Goal: Task Accomplishment & Management: Complete application form

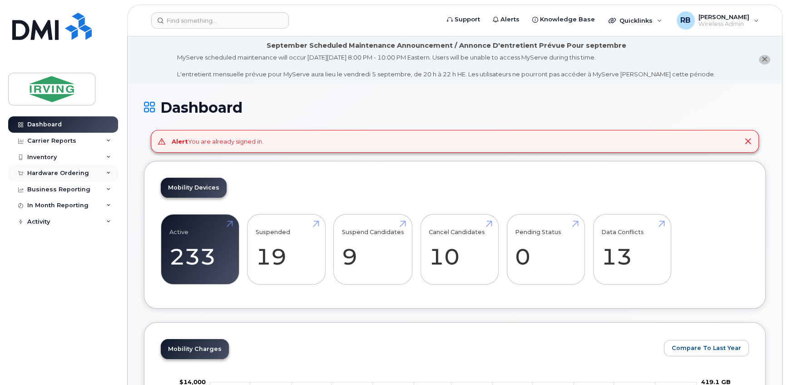
click at [40, 169] on div "Hardware Ordering" at bounding box center [58, 172] width 62 height 7
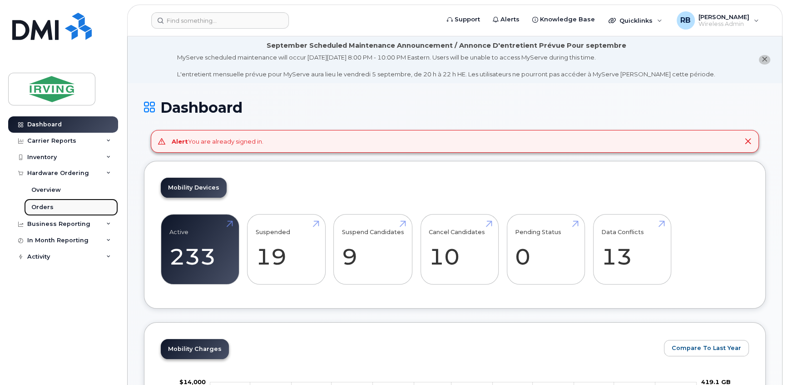
click at [38, 205] on div "Orders" at bounding box center [42, 207] width 22 height 8
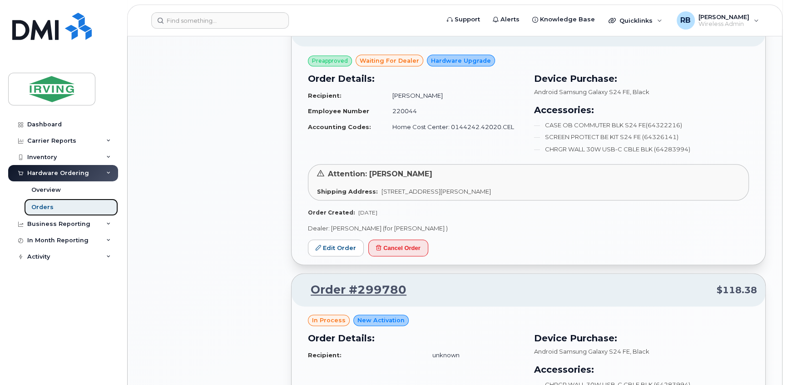
scroll to position [825, 0]
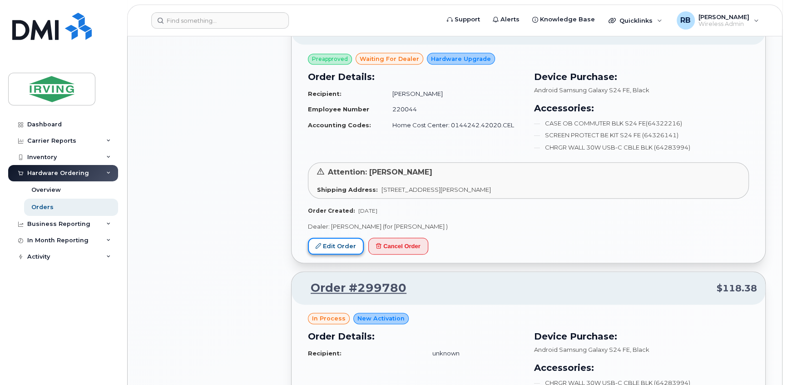
click at [336, 242] on link "Edit Order" at bounding box center [336, 245] width 56 height 17
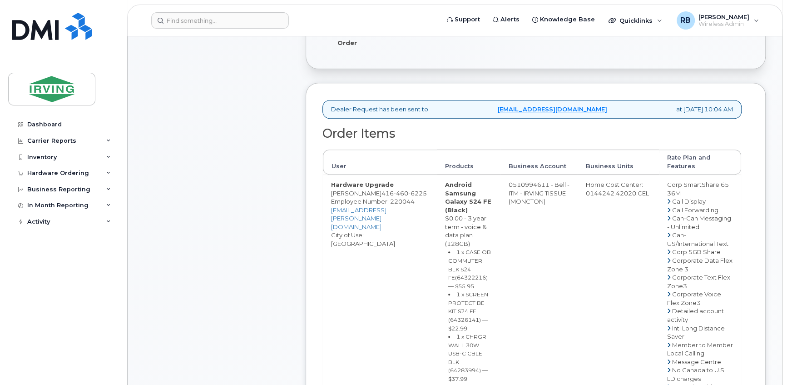
scroll to position [330, 0]
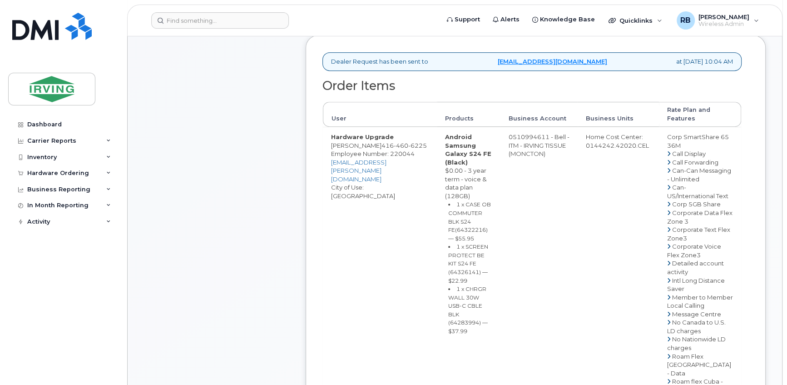
click at [381, 143] on span "416 460 6225" at bounding box center [403, 145] width 45 height 7
copy span "416 460 6225"
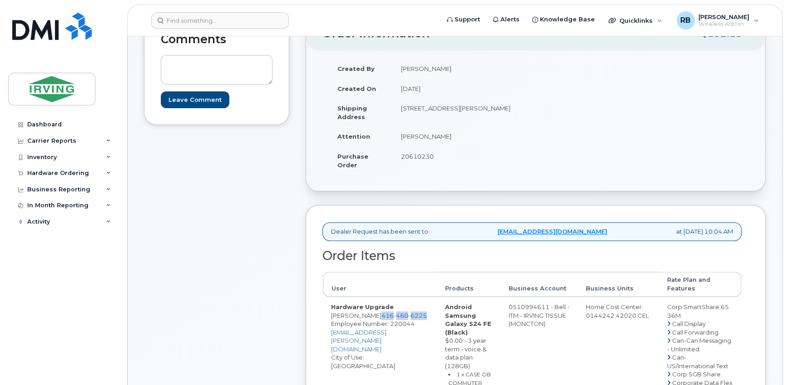
scroll to position [220, 0]
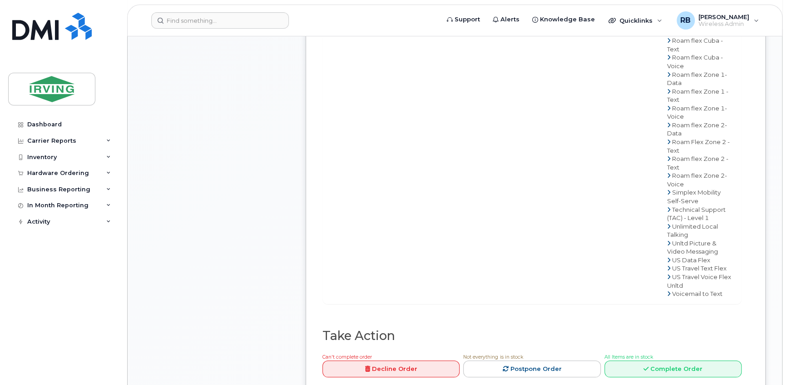
scroll to position [715, 0]
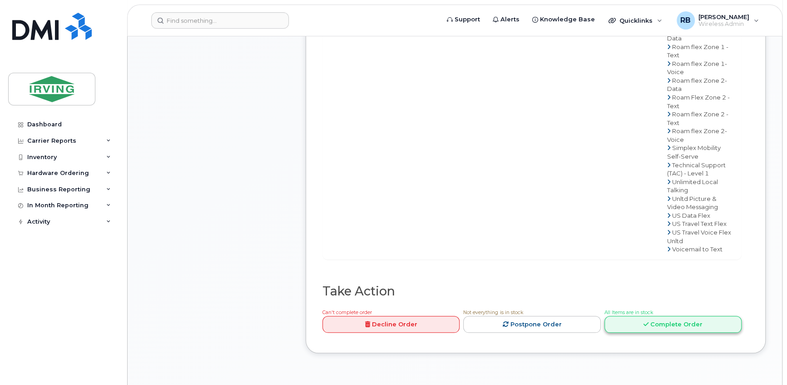
click at [624, 332] on link "Complete Order" at bounding box center [672, 324] width 137 height 17
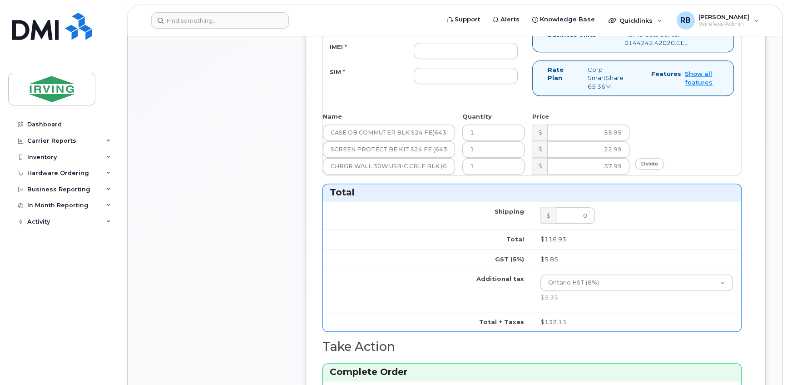
scroll to position [440, 0]
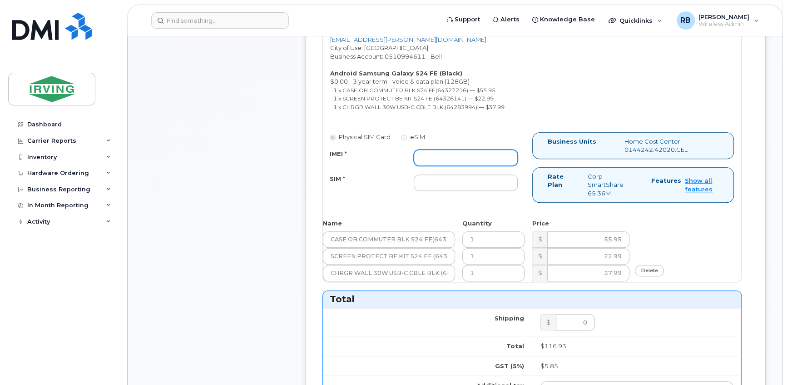
click at [447, 159] on input "IMEI *" at bounding box center [466, 157] width 104 height 16
type input "352693796212559"
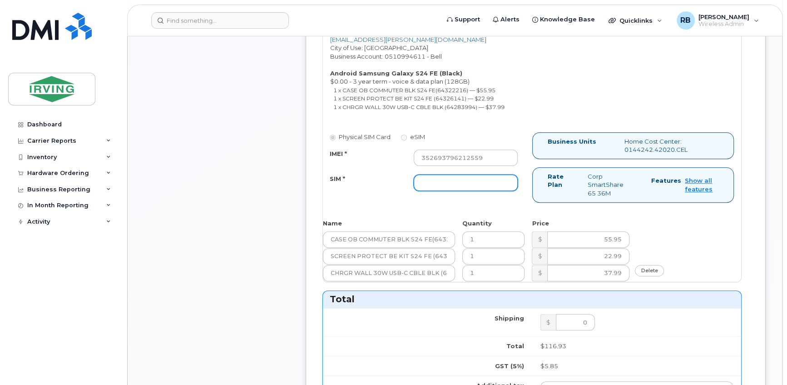
click at [440, 183] on input "SIM *" at bounding box center [466, 182] width 104 height 16
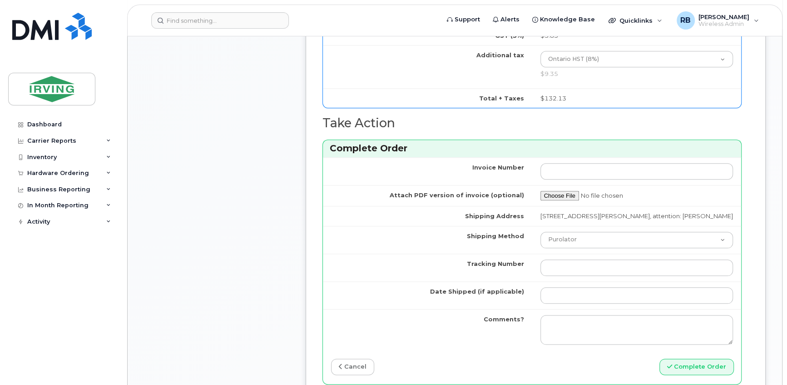
scroll to position [935, 0]
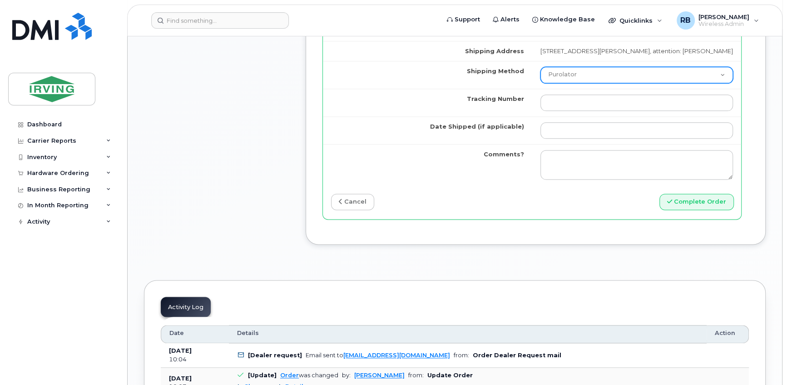
type input "89302610207712406435"
click at [563, 83] on select "Purolator UPS FedEx Canada Post Courier Other Drop Off Pick Up" at bounding box center [636, 75] width 193 height 16
select select "Courier"
click at [540, 73] on select "Purolator UPS FedEx Canada Post Courier Other Drop Off Pick Up" at bounding box center [636, 75] width 193 height 16
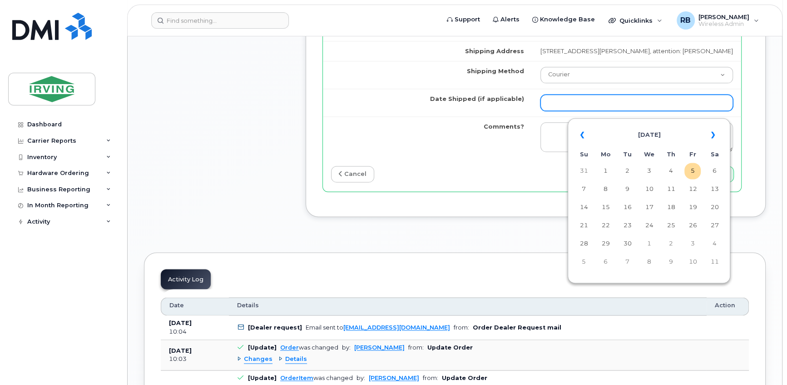
click at [570, 109] on input "Date Shipped (if applicable)" at bounding box center [636, 102] width 193 height 16
click at [649, 191] on td "10" at bounding box center [649, 189] width 16 height 16
type input "2025-09-10"
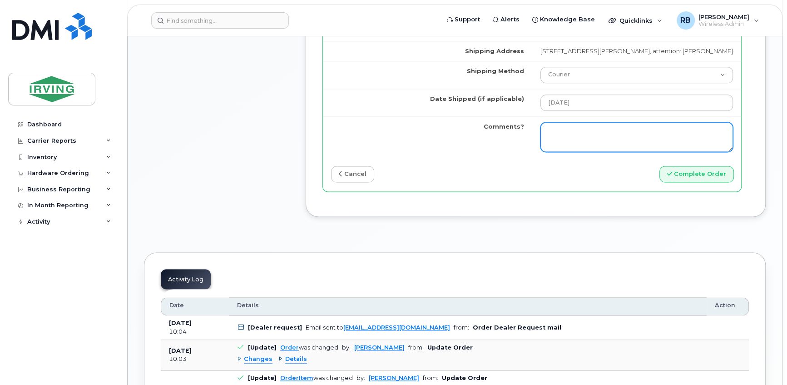
click at [607, 136] on textarea "Comments?" at bounding box center [636, 137] width 193 height 30
type textarea "p"
type textarea "Please be advised the order has been completed. SO#26202776 Allow 1-3 business …"
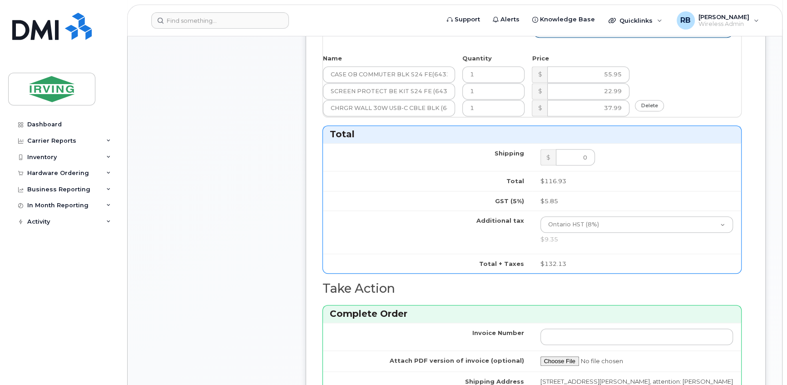
scroll to position [825, 0]
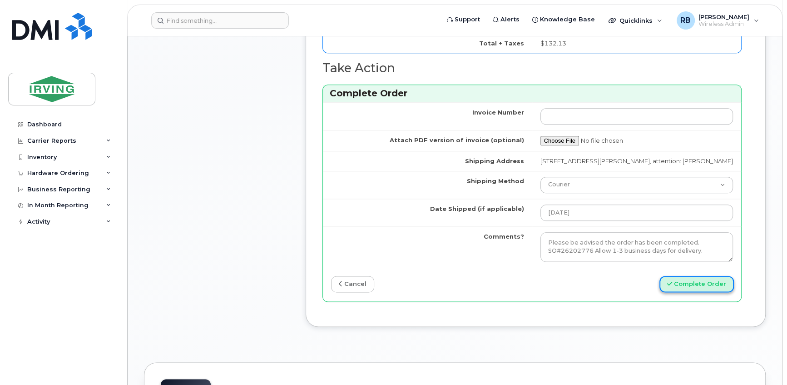
click at [684, 286] on button "Complete Order" at bounding box center [696, 284] width 74 height 17
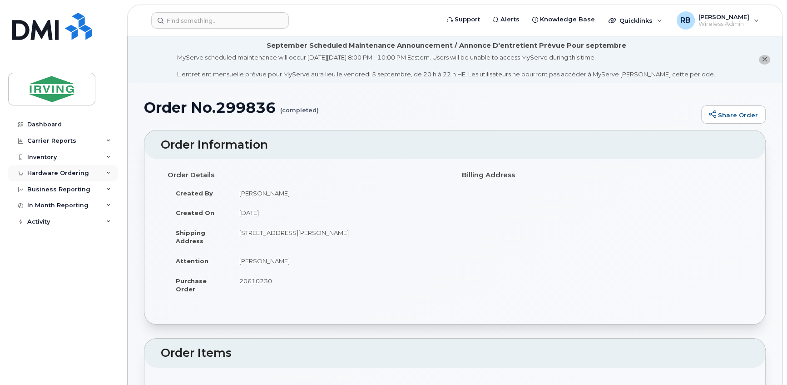
click at [64, 172] on div "Hardware Ordering" at bounding box center [58, 172] width 62 height 7
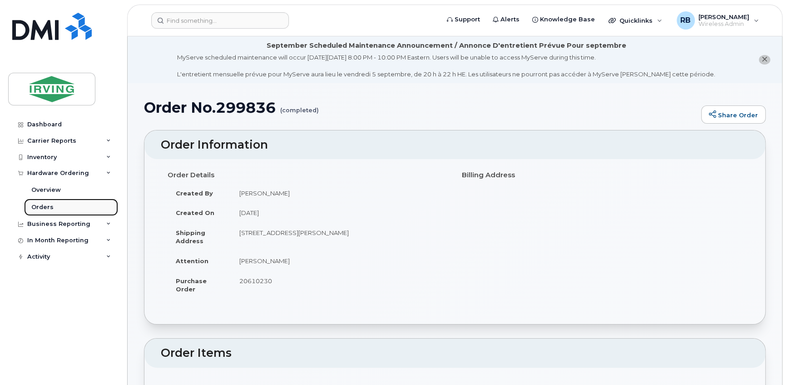
click at [41, 206] on div "Orders" at bounding box center [42, 207] width 22 height 8
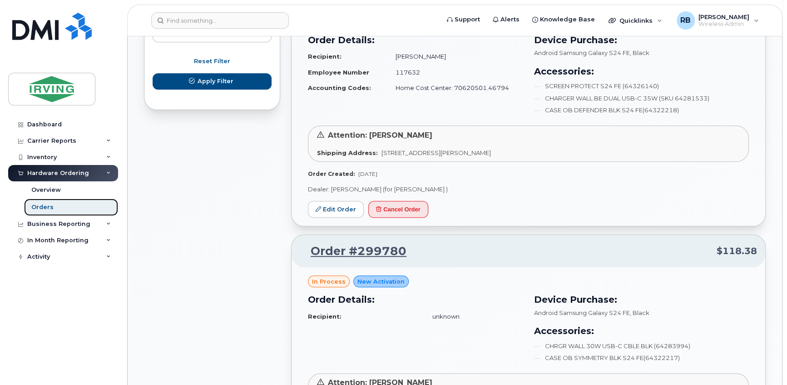
scroll to position [605, 0]
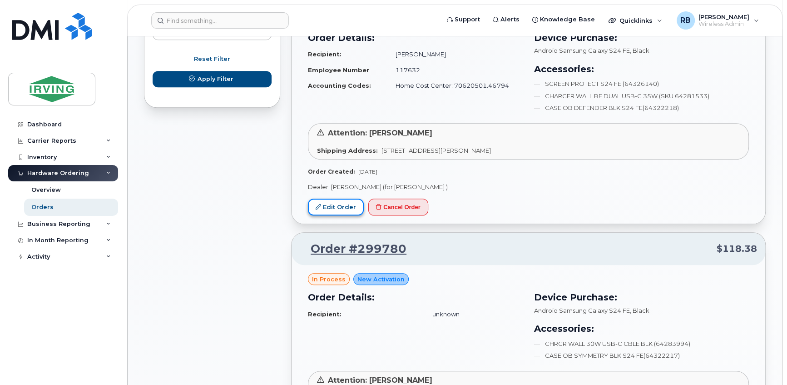
click at [338, 205] on link "Edit Order" at bounding box center [336, 206] width 56 height 17
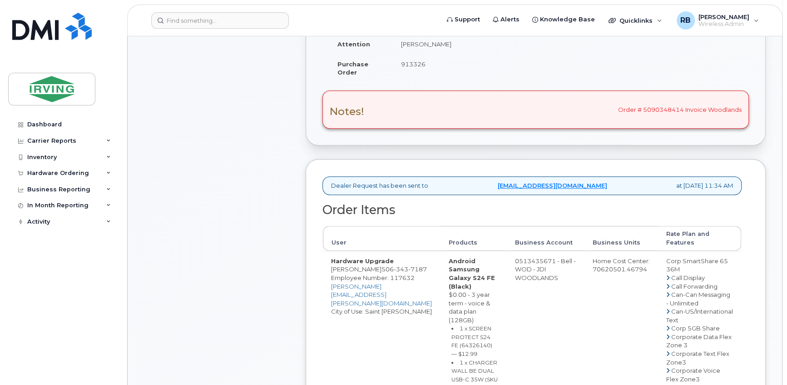
scroll to position [330, 0]
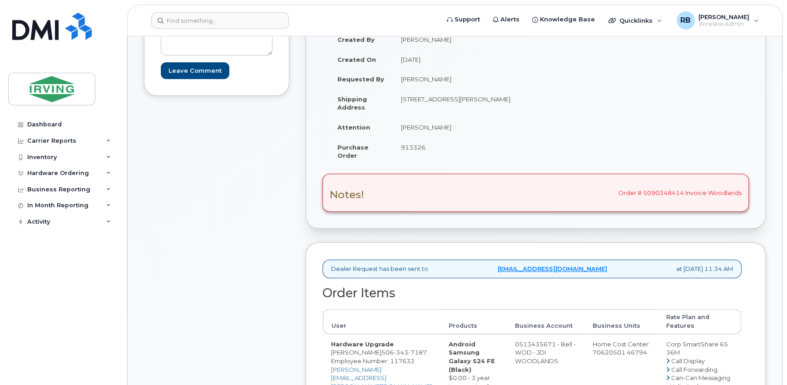
scroll to position [54, 0]
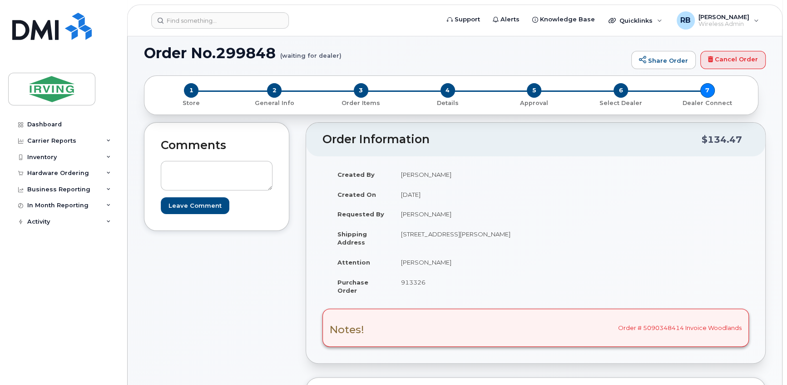
click at [418, 262] on td "Scott Winters" at bounding box center [461, 262] width 136 height 20
copy tbody "Scott Winters"
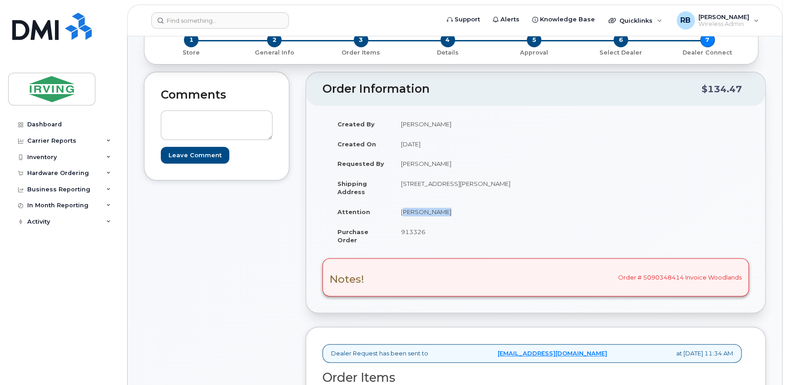
scroll to position [275, 0]
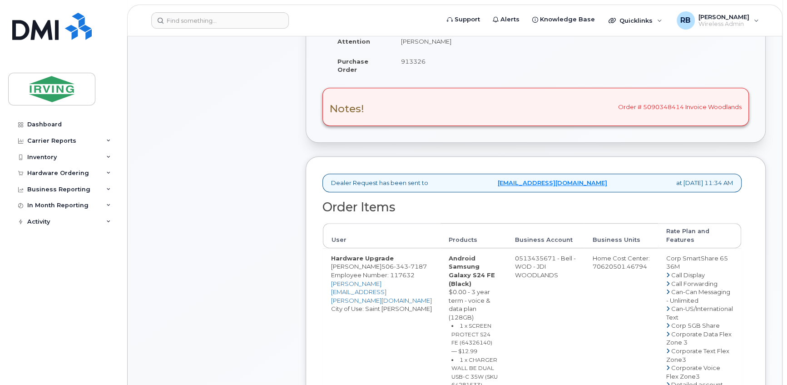
click at [665, 106] on div "Notes! Order # 5090348414 Invoice Woodlands" at bounding box center [535, 107] width 426 height 38
drag, startPoint x: 682, startPoint y: 106, endPoint x: 620, endPoint y: 108, distance: 62.2
click at [620, 108] on div "Notes! Order # 5090348414 Invoice Woodlands" at bounding box center [535, 107] width 426 height 38
copy div "Order # 5090348414"
click at [410, 44] on td "Scott Winters" at bounding box center [461, 41] width 136 height 20
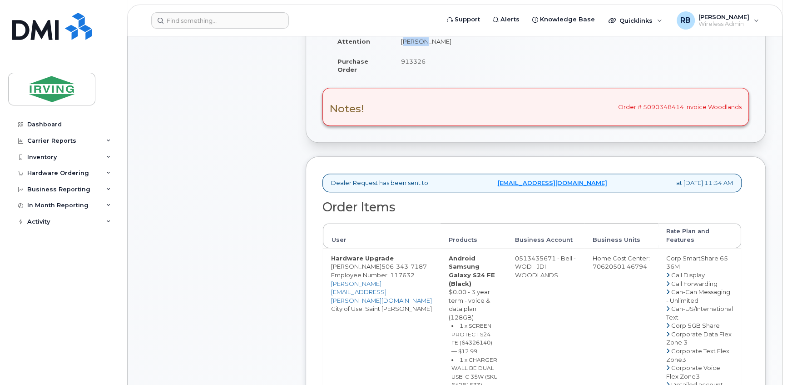
click at [410, 44] on td "Scott Winters" at bounding box center [461, 41] width 136 height 20
copy tbody "Scott Winters"
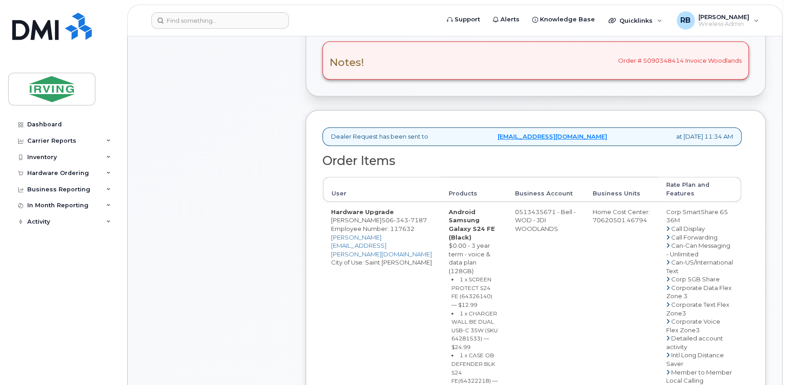
scroll to position [385, 0]
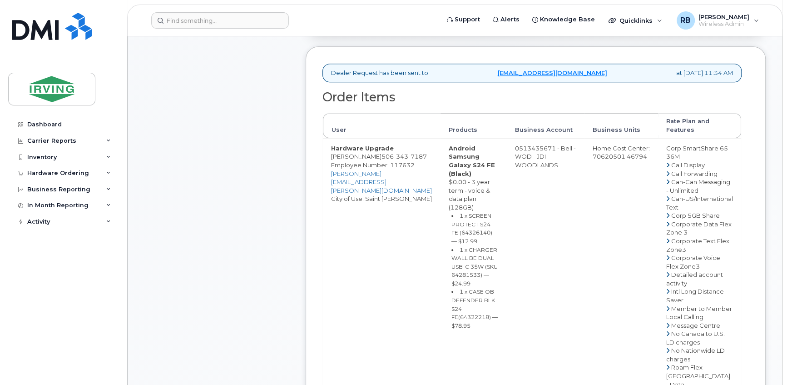
click at [451, 212] on small "1 x SCREEN PROTECT S24 FE (64326140) — $12.99" at bounding box center [471, 228] width 41 height 32
copy small "64326140"
click at [468, 246] on small "1 x CHARGER WALL BE DUAL USB-C 35W (SKU 64281533) — $24.99" at bounding box center [474, 266] width 46 height 40
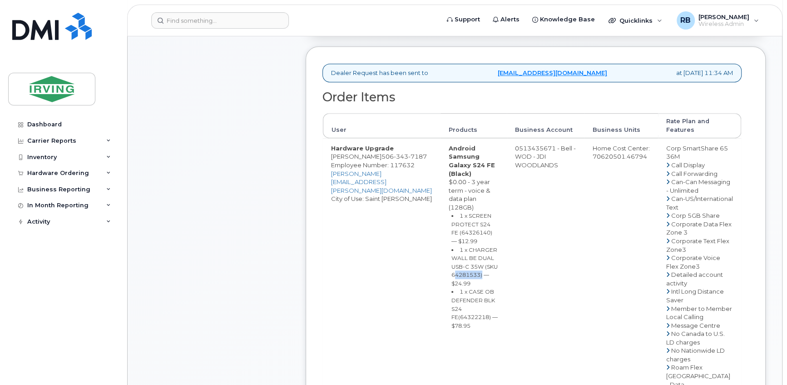
copy small "64281533"
click at [454, 288] on small "1 x CASE OB DEFENDER BLK S24 FE(64322218) — $78.95" at bounding box center [474, 308] width 46 height 40
copy small "64322218"
click at [175, 160] on div "Comments Leave Comment" at bounding box center [216, 277] width 145 height 971
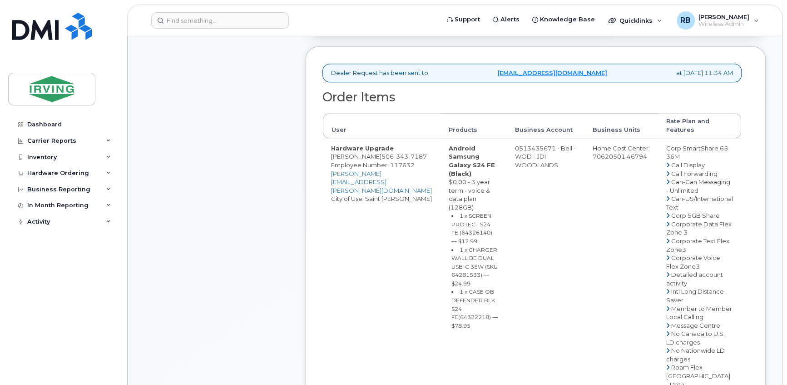
drag, startPoint x: 517, startPoint y: 147, endPoint x: 553, endPoint y: 145, distance: 35.9
copy td "513435671"
click at [383, 159] on span "506 343 7187" at bounding box center [403, 156] width 45 height 7
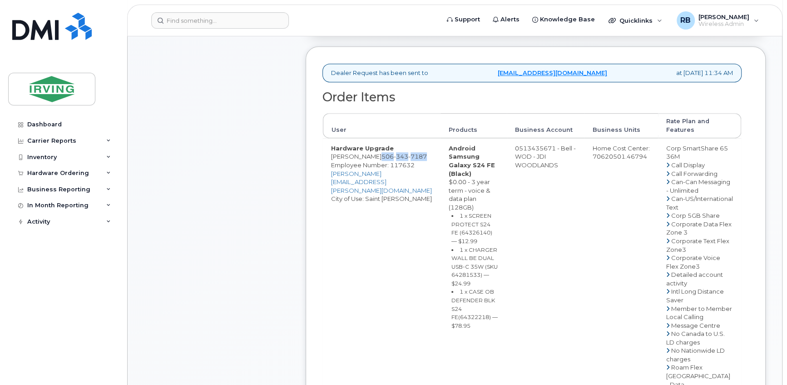
click at [383, 159] on span "506 343 7187" at bounding box center [403, 156] width 45 height 7
copy span "506 343 7187"
click at [267, 112] on div "Comments Leave Comment" at bounding box center [216, 277] width 145 height 971
click at [381, 156] on span "506 343 7187" at bounding box center [403, 156] width 45 height 7
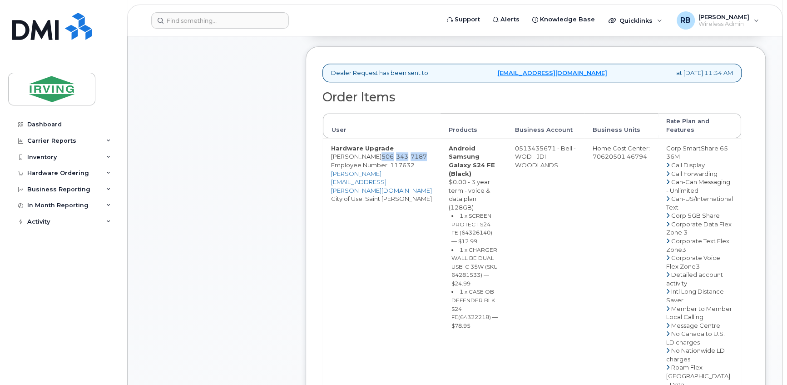
copy span "506 343 7187"
click at [213, 231] on div "Comments Leave Comment" at bounding box center [216, 277] width 145 height 971
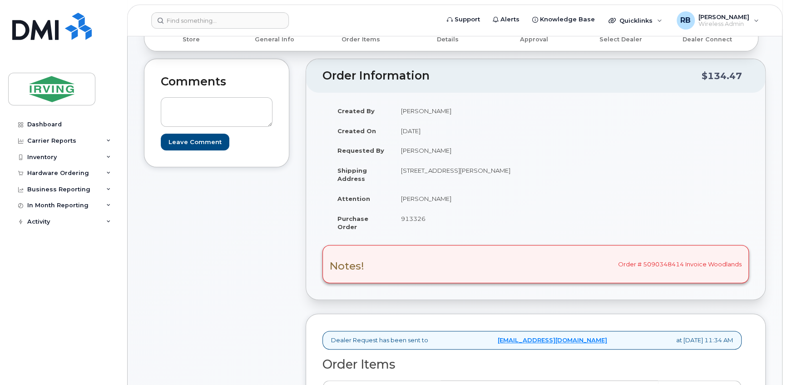
scroll to position [110, 0]
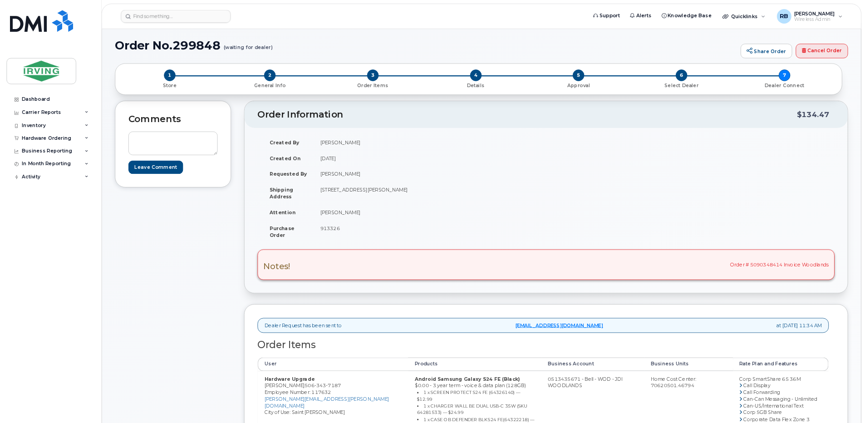
scroll to position [0, 0]
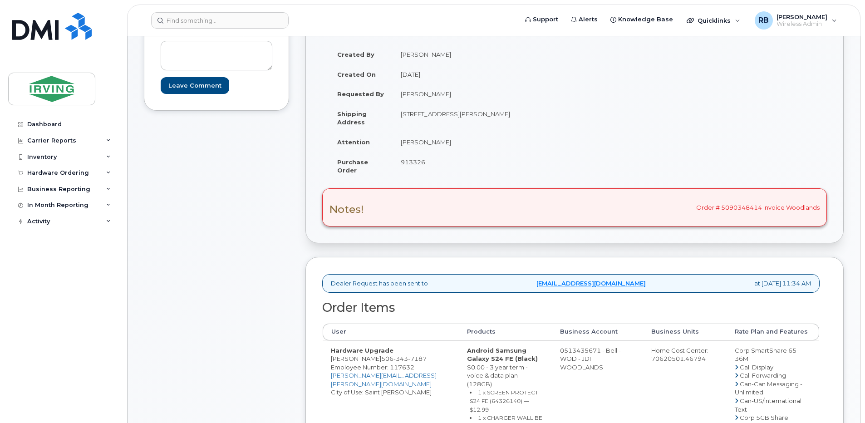
scroll to position [242, 0]
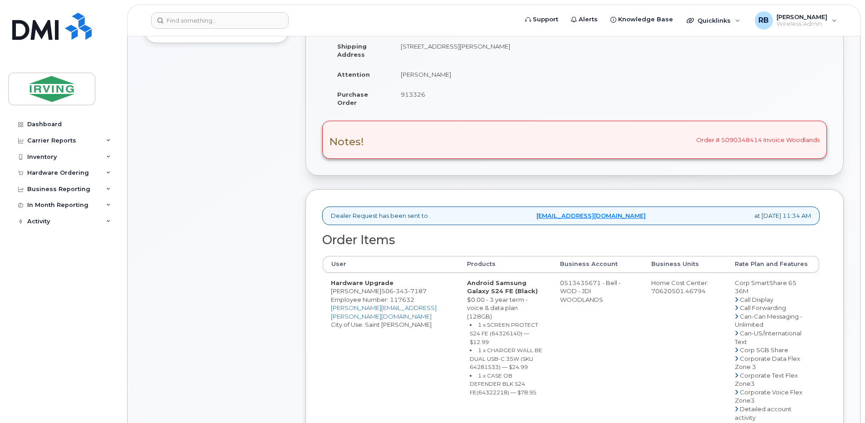
click at [290, 237] on div "Comments Leave Comment Order Information $134.47 Created By Tricia Downard Crea…" at bounding box center [494, 378] width 700 height 887
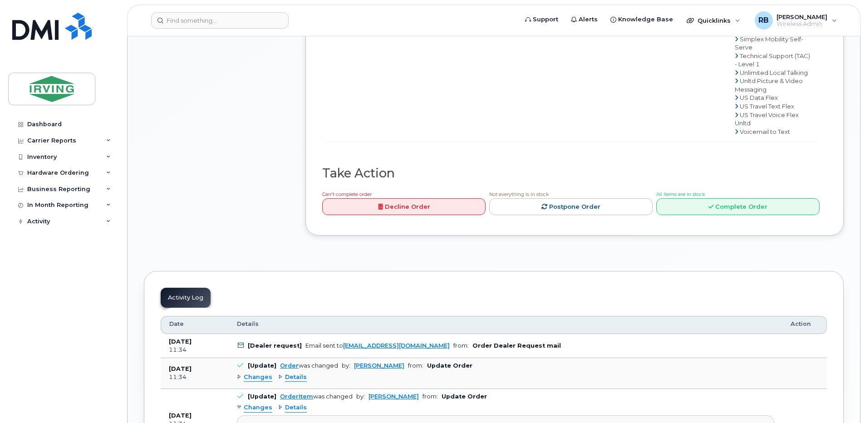
scroll to position [968, 0]
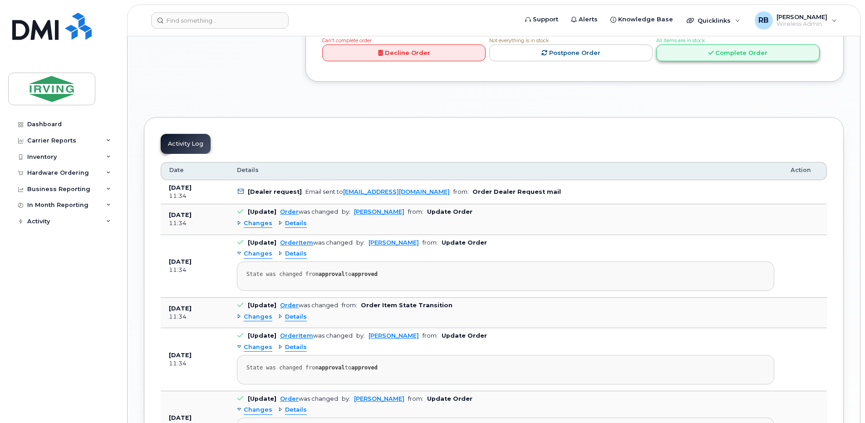
click at [666, 61] on link "Complete Order" at bounding box center [737, 52] width 163 height 17
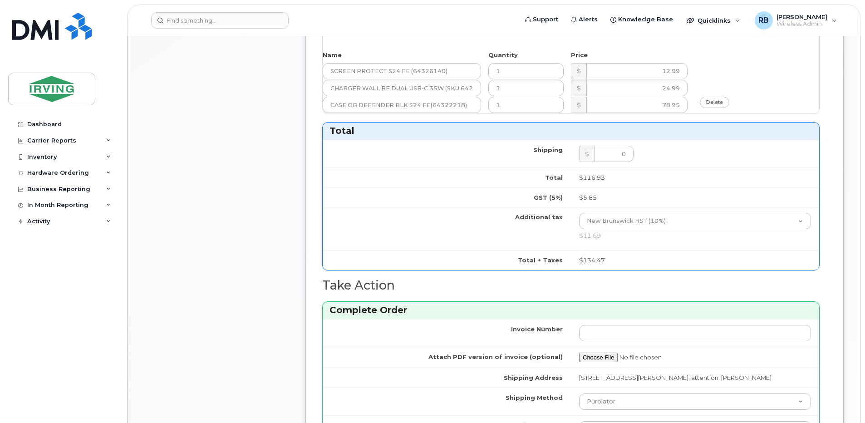
scroll to position [484, 0]
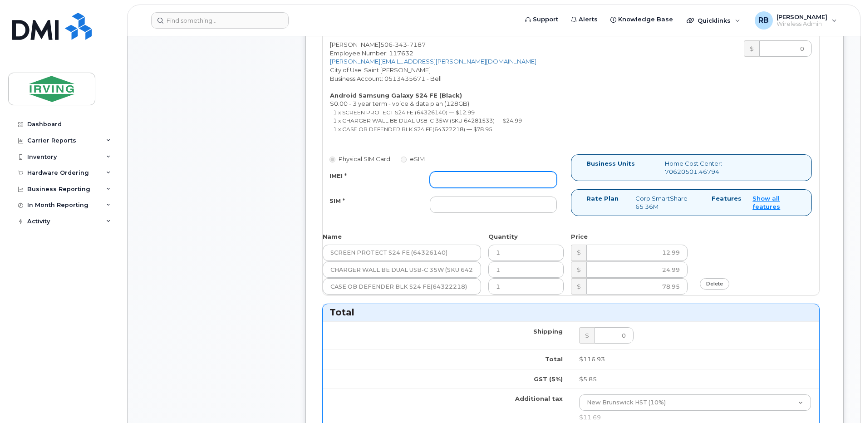
click at [461, 184] on input "IMEI *" at bounding box center [493, 180] width 127 height 16
type input "352693796088397"
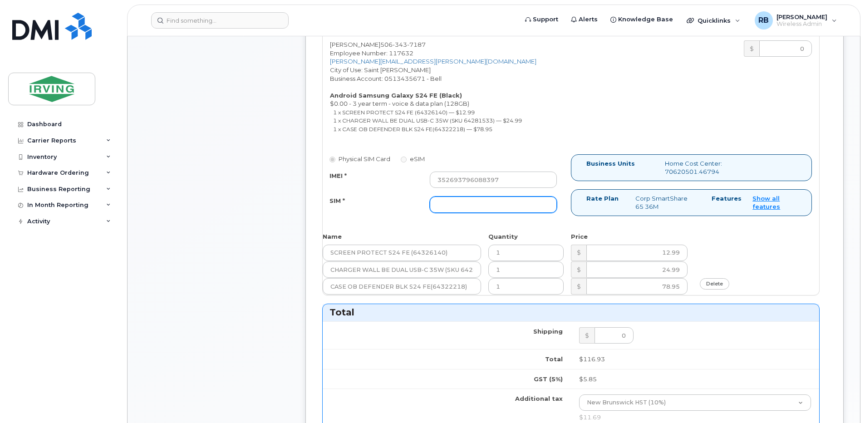
click at [454, 210] on input "SIM *" at bounding box center [493, 205] width 127 height 16
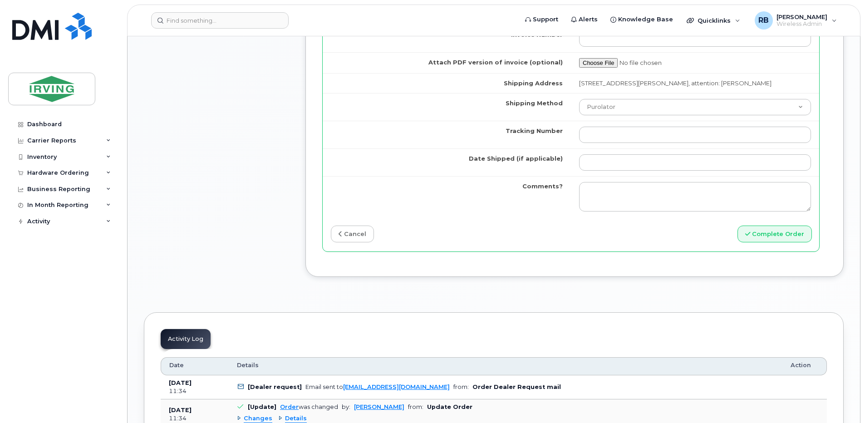
scroll to position [968, 0]
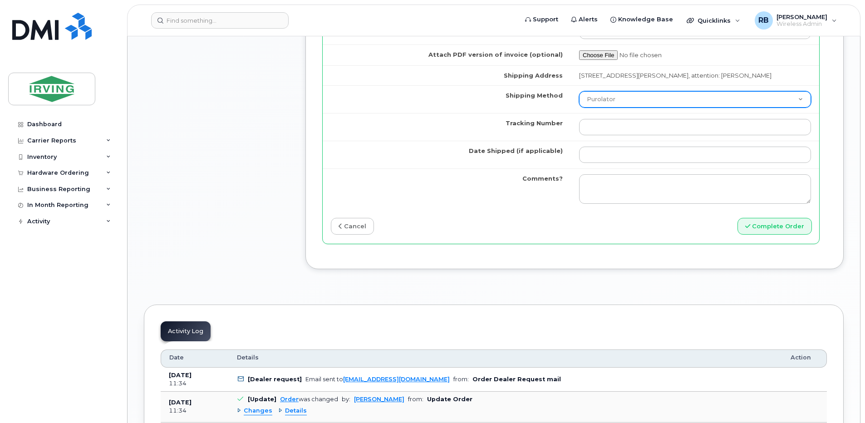
type input "89302610207712406443"
click at [606, 98] on select "Purolator UPS FedEx Canada Post Courier Other Drop Off Pick Up" at bounding box center [695, 99] width 232 height 16
select select "Drop Off"
click at [579, 91] on select "Purolator UPS FedEx Canada Post Courier Other Drop Off Pick Up" at bounding box center [695, 99] width 232 height 16
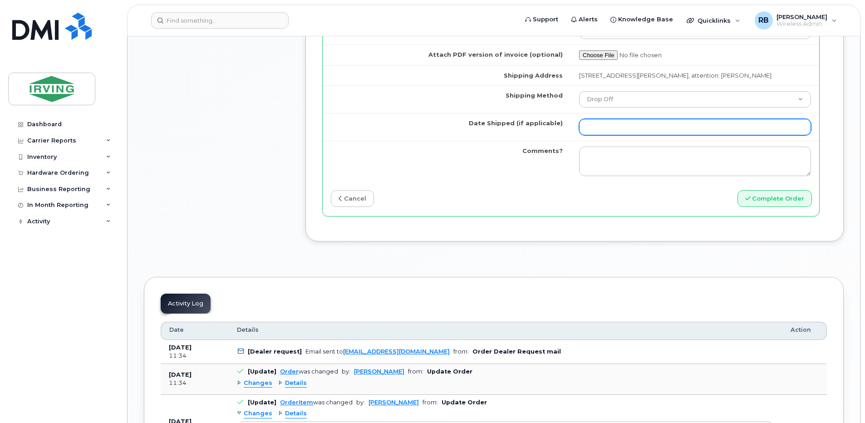
click at [615, 128] on input "Date Shipped (if applicable)" at bounding box center [695, 127] width 232 height 16
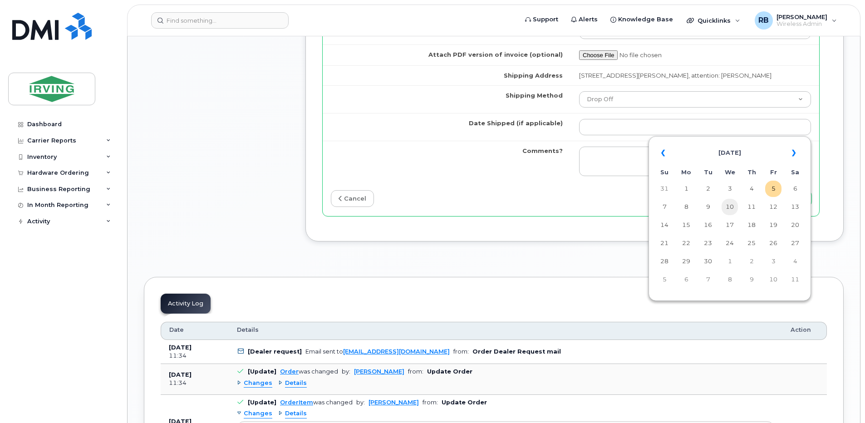
click at [731, 207] on td "10" at bounding box center [730, 207] width 16 height 16
type input "2025-09-10"
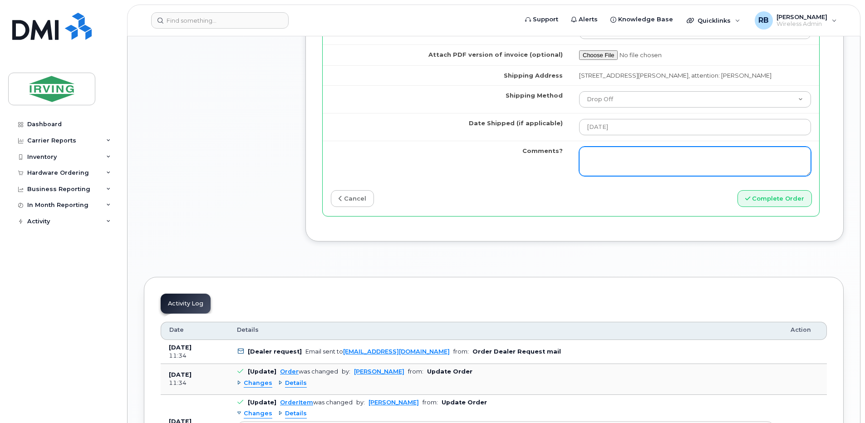
click at [703, 157] on textarea "Comments?" at bounding box center [695, 162] width 232 height 30
type textarea "Please be advised the order has been completed. SO#26203174 Allow 1-3 business …"
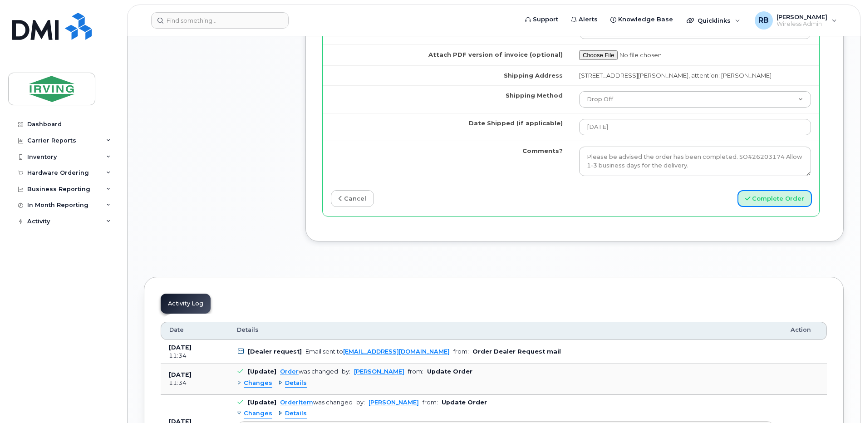
drag, startPoint x: 761, startPoint y: 198, endPoint x: 720, endPoint y: 200, distance: 40.9
click at [761, 198] on button "Complete Order" at bounding box center [775, 198] width 74 height 17
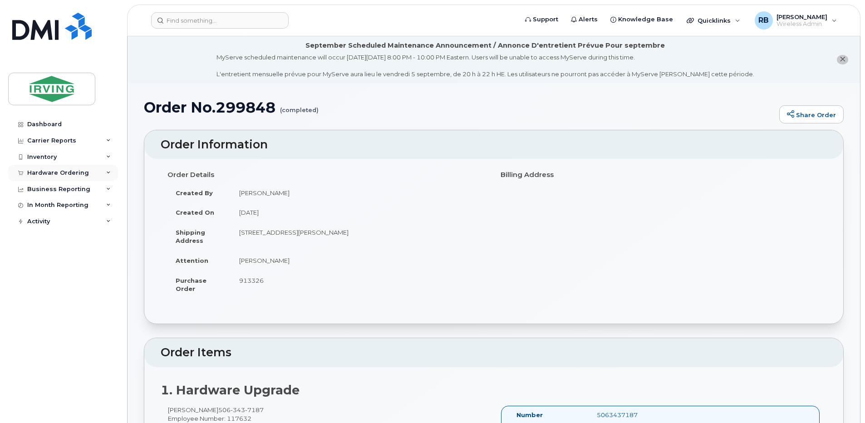
click at [66, 174] on div "Hardware Ordering" at bounding box center [58, 172] width 62 height 7
click at [38, 206] on div "Orders" at bounding box center [42, 207] width 22 height 8
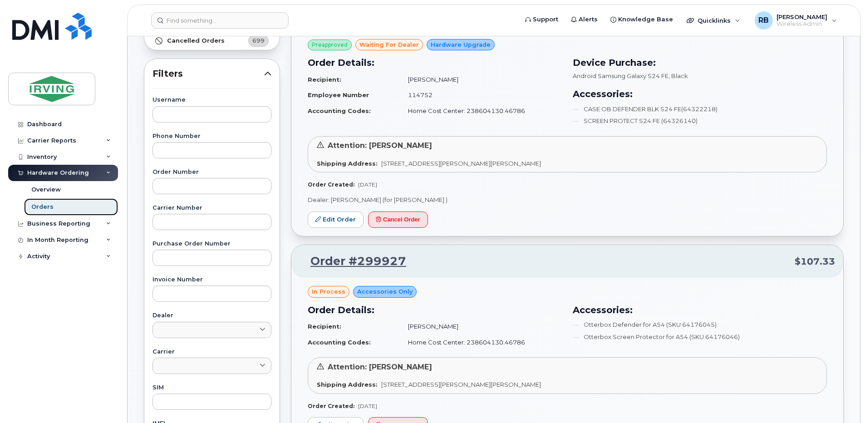
scroll to position [182, 0]
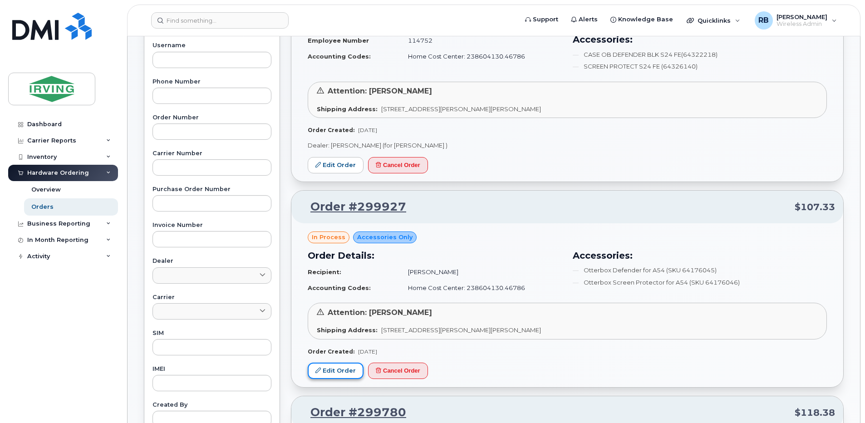
click at [347, 369] on link "Edit Order" at bounding box center [336, 371] width 56 height 17
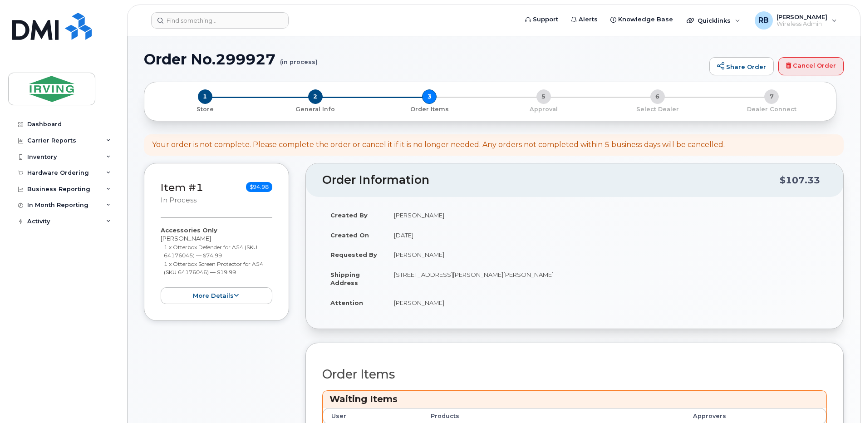
scroll to position [47, 0]
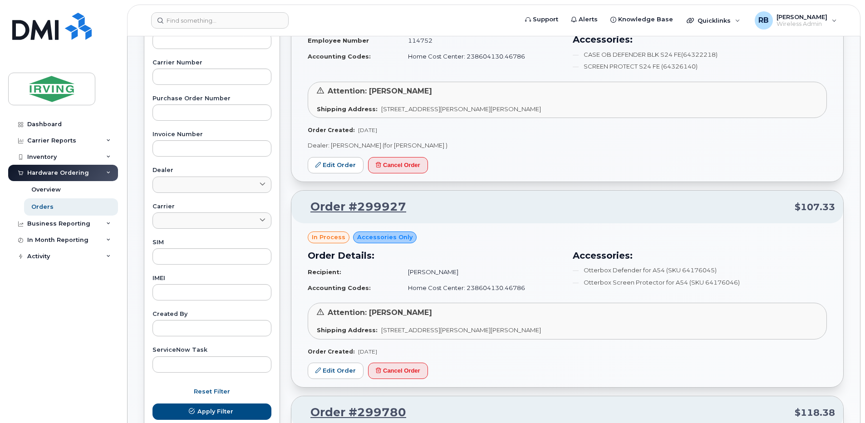
scroll to position [121, 0]
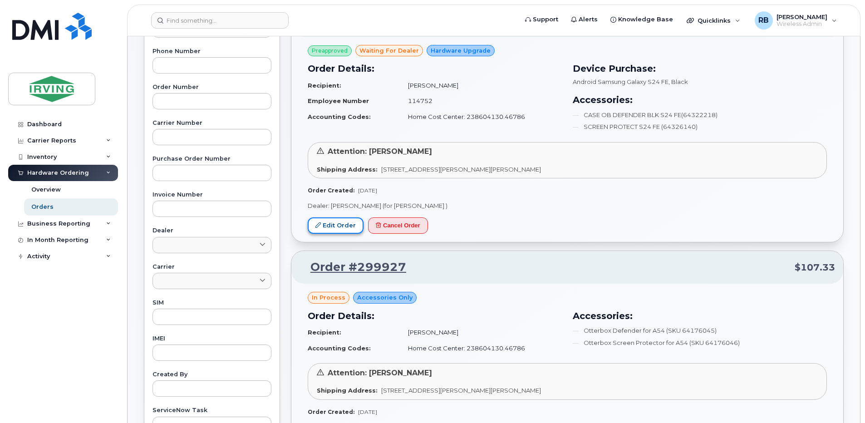
click at [340, 229] on link "Edit Order" at bounding box center [336, 225] width 56 height 17
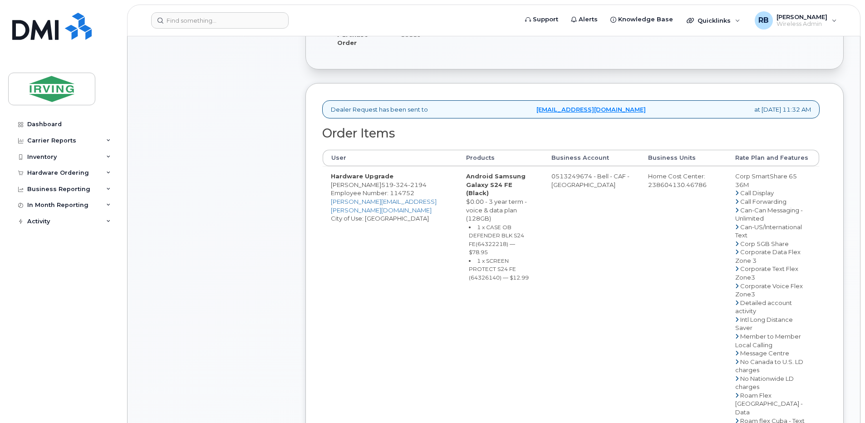
scroll to position [303, 0]
click at [584, 186] on td "0513249674 - Bell - CAF - [GEOGRAPHIC_DATA]" at bounding box center [591, 394] width 97 height 458
drag, startPoint x: 584, startPoint y: 186, endPoint x: 570, endPoint y: 185, distance: 14.1
click at [570, 185] on td "0513249674 - Bell - CAF - [GEOGRAPHIC_DATA]" at bounding box center [591, 394] width 97 height 458
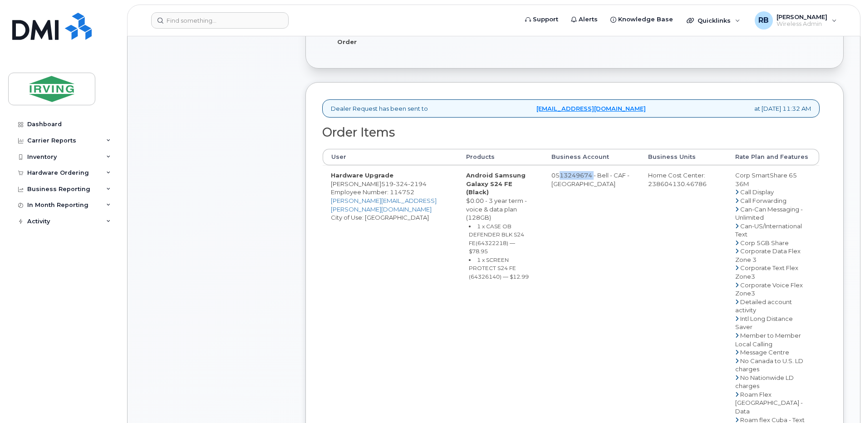
drag, startPoint x: 562, startPoint y: 184, endPoint x: 599, endPoint y: 184, distance: 36.8
click at [599, 184] on td "0513249674 - Bell - CAF - [GEOGRAPHIC_DATA]" at bounding box center [591, 394] width 97 height 458
copy td "513249674"
click at [280, 203] on div "Comments Leave Comment" at bounding box center [216, 302] width 145 height 857
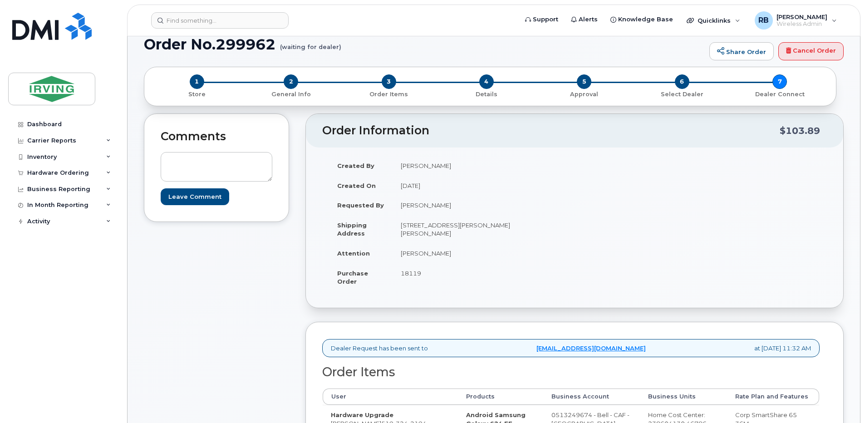
scroll to position [60, 0]
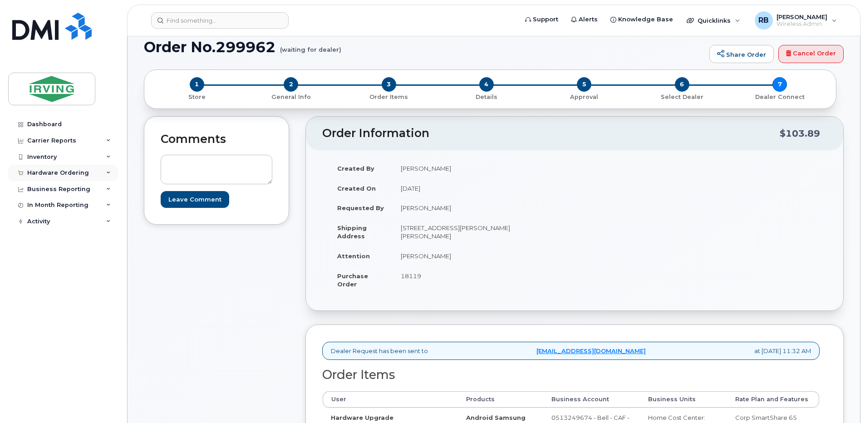
click at [50, 171] on div "Hardware Ordering" at bounding box center [58, 172] width 62 height 7
click at [39, 204] on div "Orders" at bounding box center [42, 207] width 22 height 8
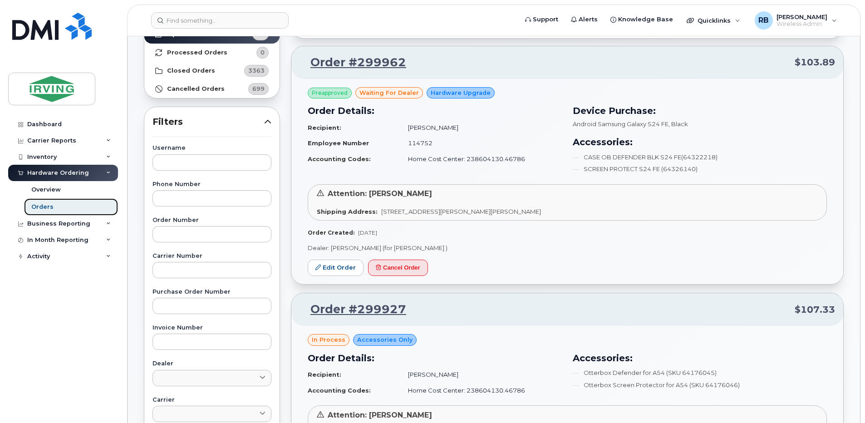
scroll to position [121, 0]
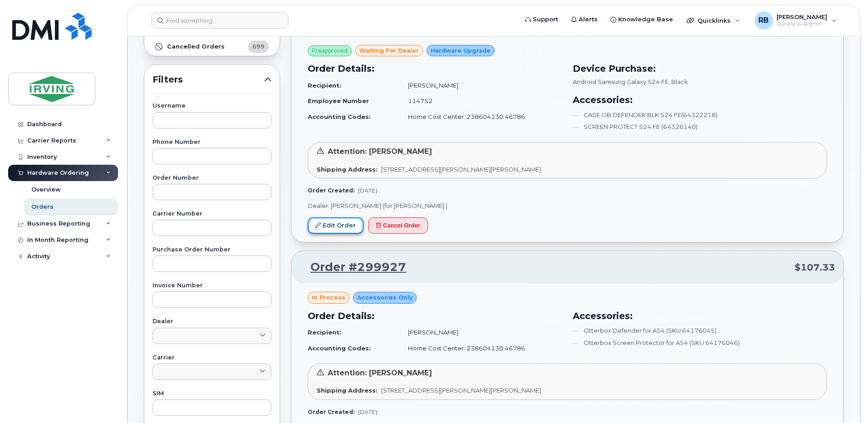
click at [341, 222] on link "Edit Order" at bounding box center [336, 225] width 56 height 17
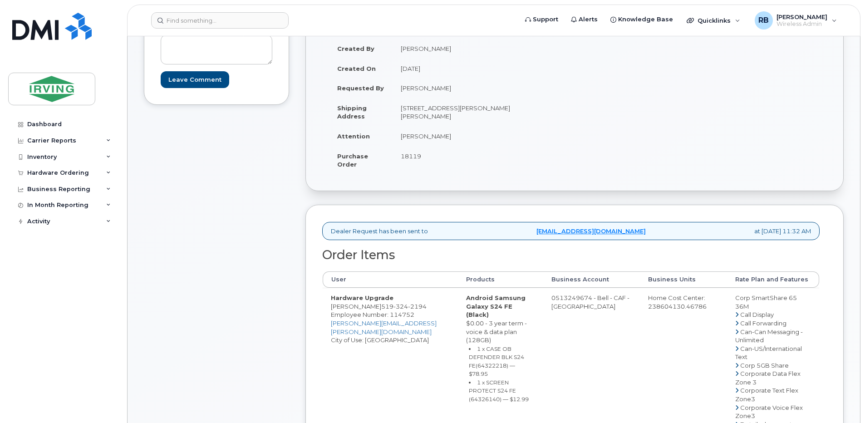
scroll to position [182, 0]
click at [272, 228] on div "Comments Leave Comment" at bounding box center [216, 423] width 145 height 857
click at [44, 171] on div "Hardware Ordering" at bounding box center [58, 172] width 62 height 7
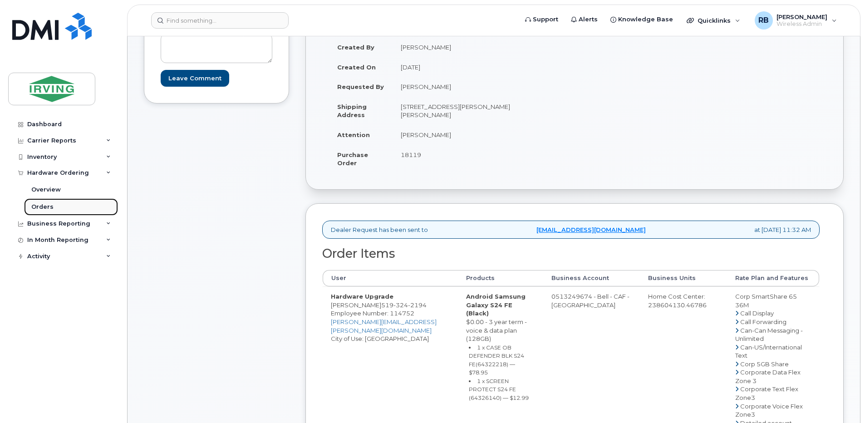
click at [41, 208] on div "Orders" at bounding box center [42, 207] width 22 height 8
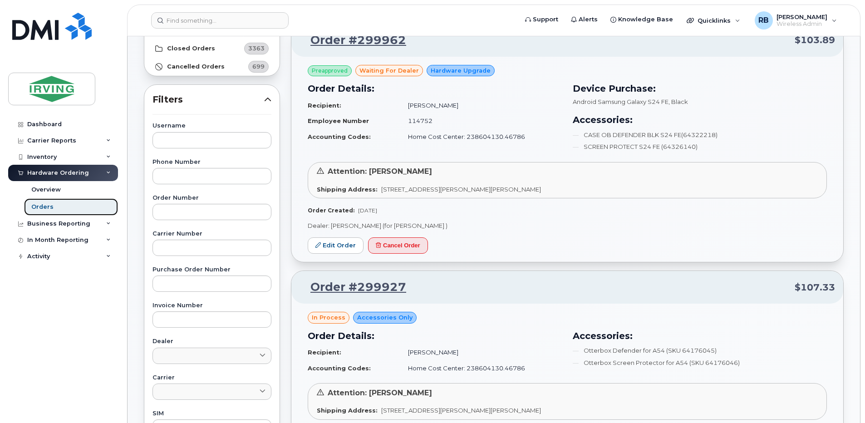
scroll to position [121, 0]
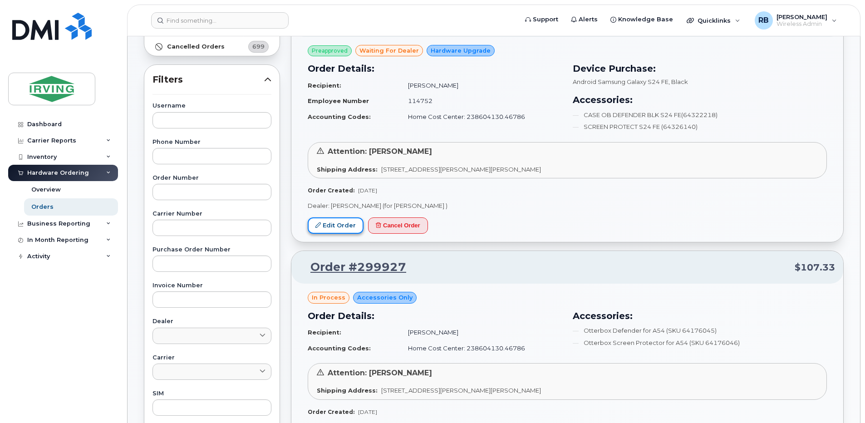
click at [330, 221] on link "Edit Order" at bounding box center [336, 225] width 56 height 17
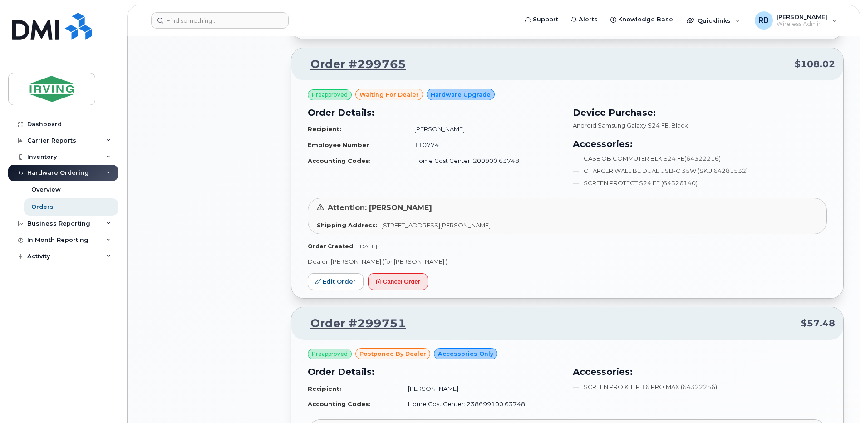
scroll to position [787, 0]
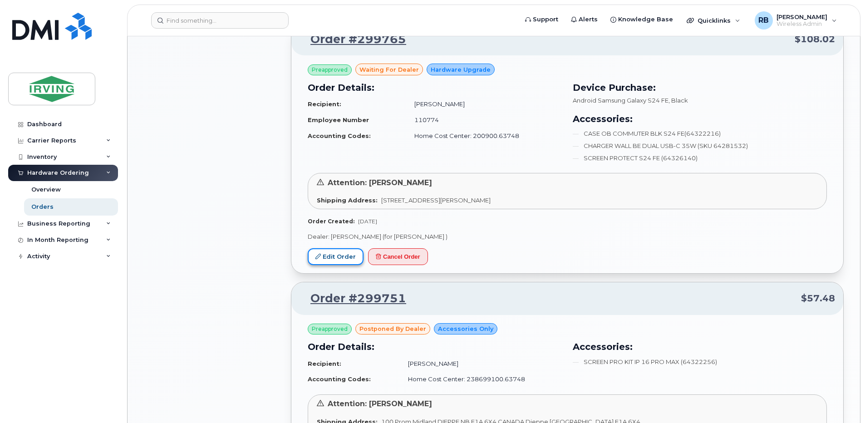
click at [333, 260] on link "Edit Order" at bounding box center [336, 256] width 56 height 17
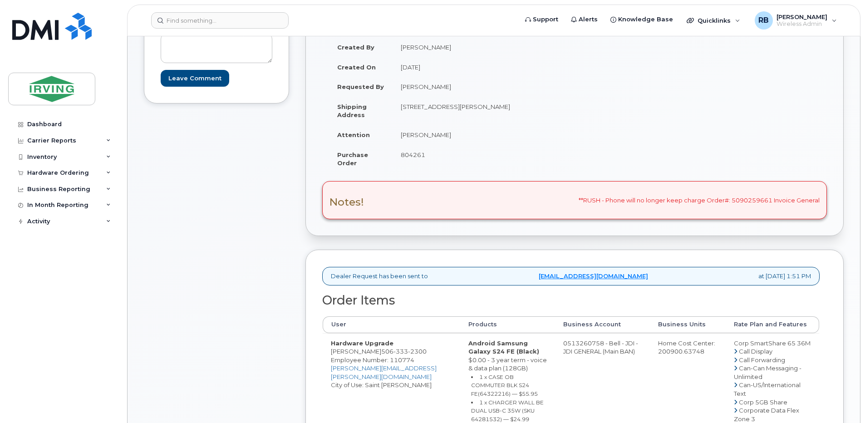
scroll to position [228, 0]
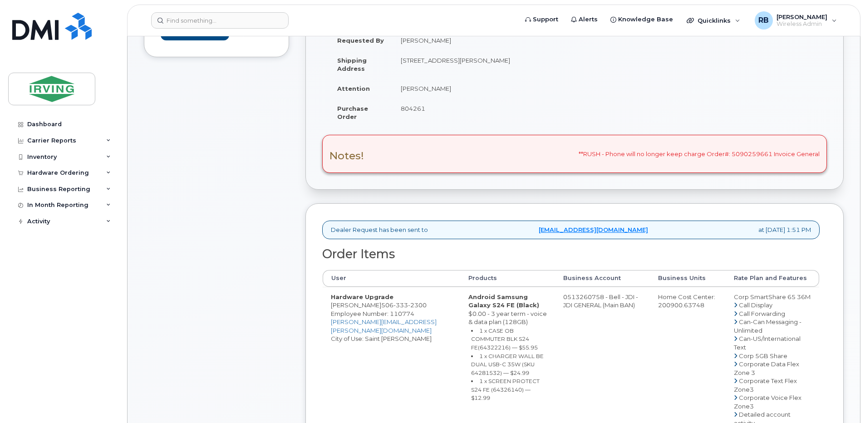
drag, startPoint x: 550, startPoint y: 299, endPoint x: 588, endPoint y: 298, distance: 38.1
copy td "513260758"
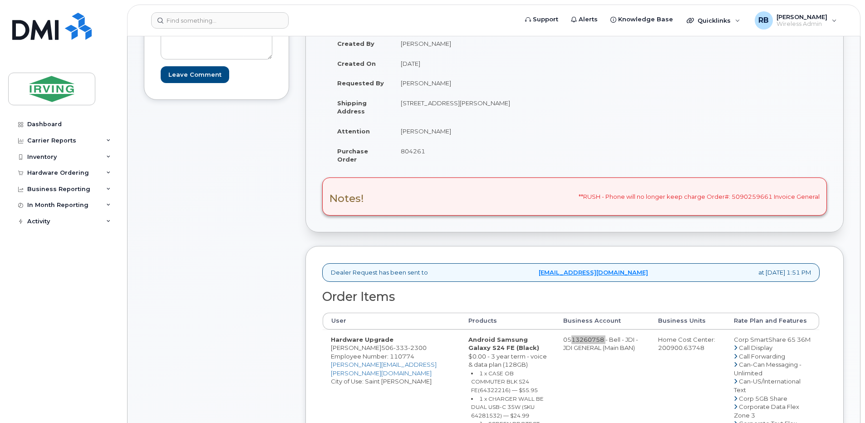
scroll to position [60, 0]
